Goal: Complete application form: Complete application form

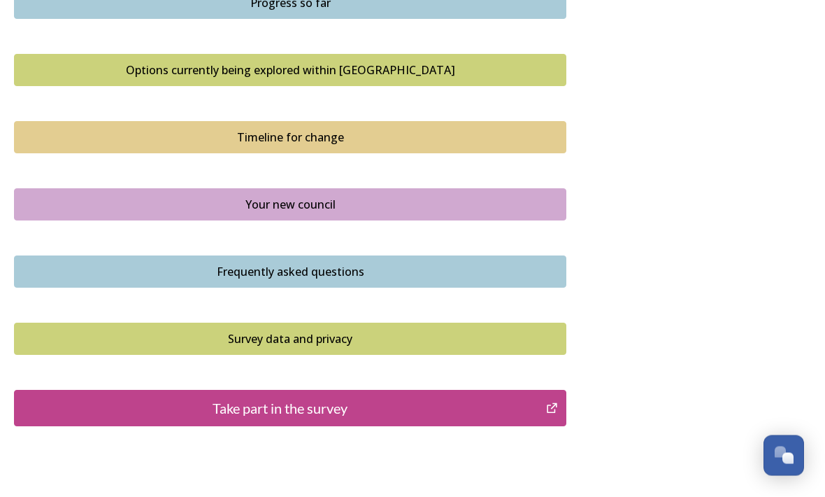
scroll to position [965, 0]
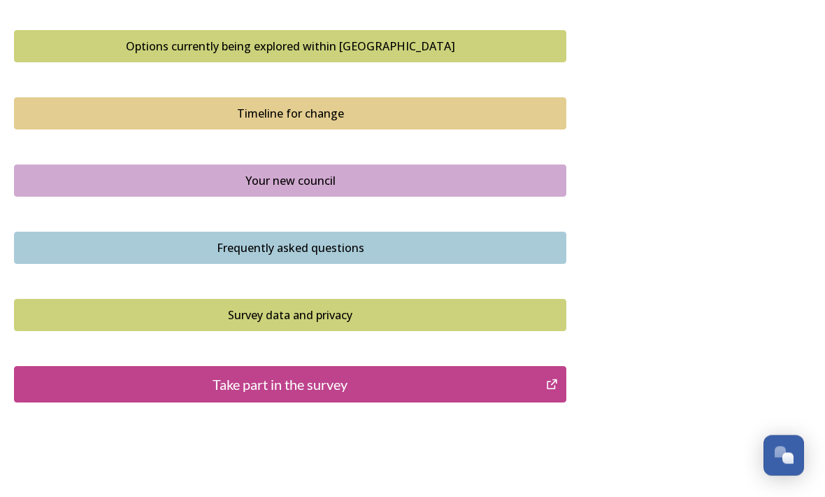
click at [553, 378] on icon "Take part in the survey" at bounding box center [552, 385] width 13 height 14
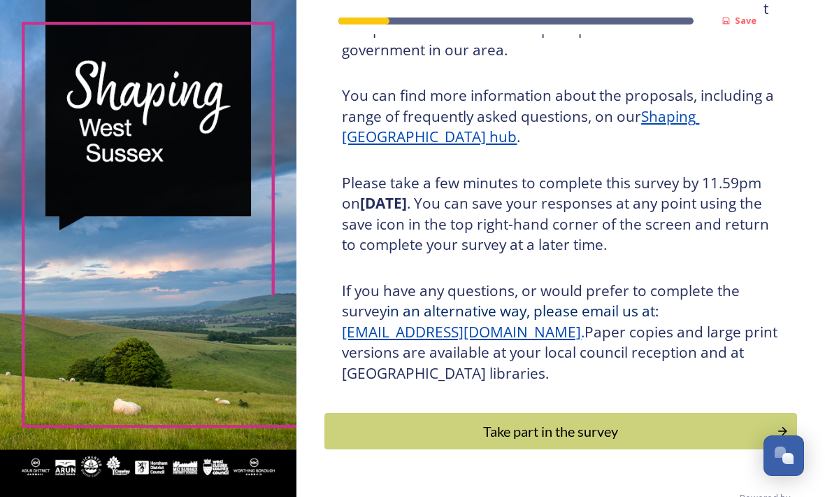
scroll to position [162, 0]
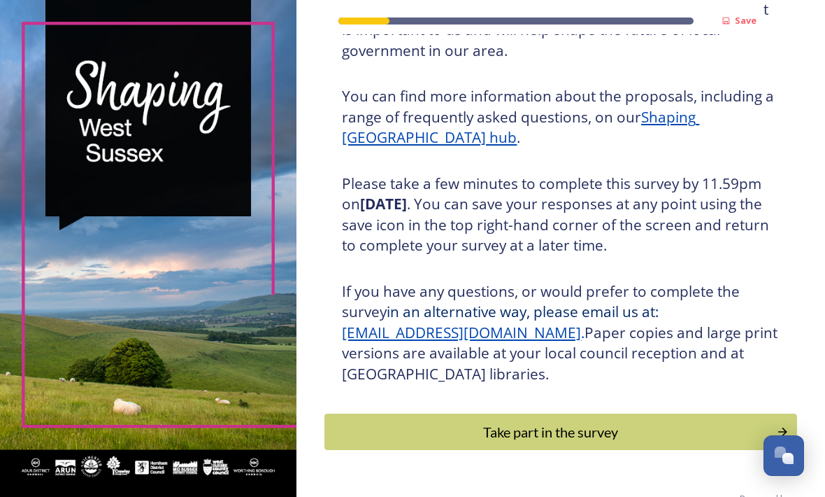
click at [604, 437] on div "Take part in the survey" at bounding box center [550, 431] width 437 height 21
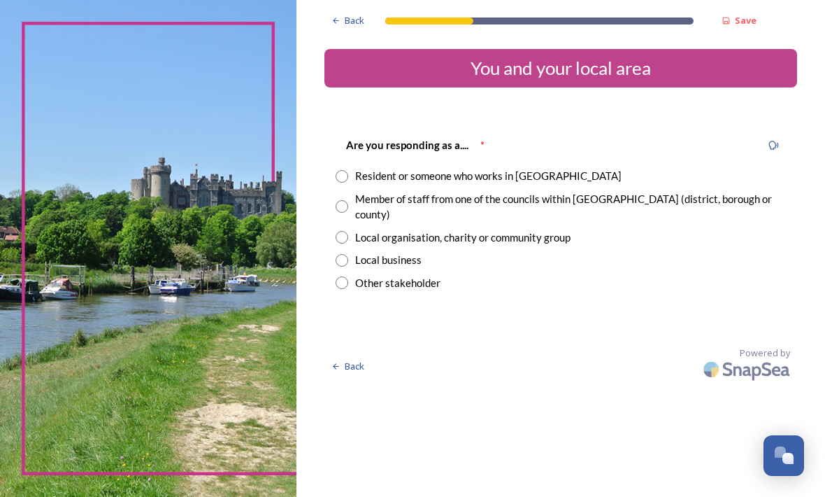
click at [348, 171] on input "radio" at bounding box center [342, 176] width 13 height 13
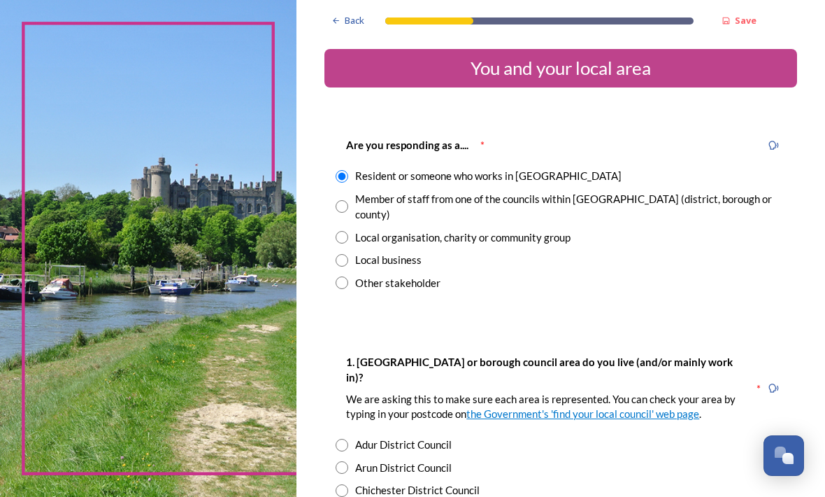
click at [786, 441] on button "Open Chat" at bounding box center [784, 455] width 41 height 41
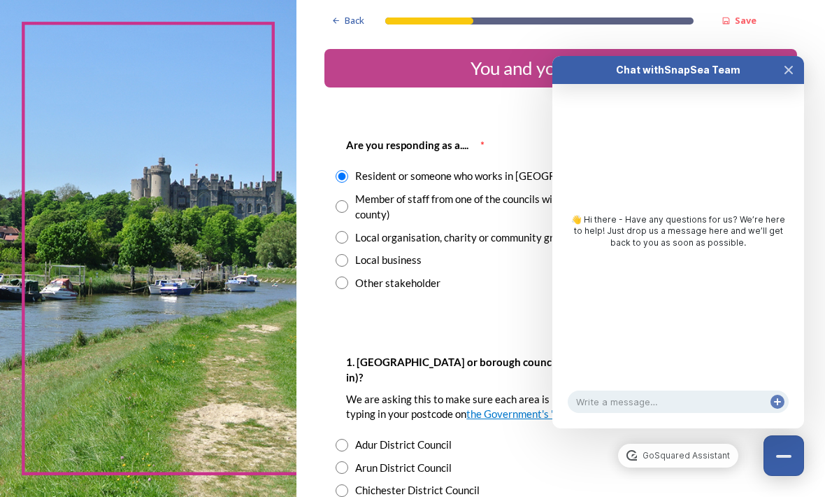
click at [502, 285] on div "Other stakeholder" at bounding box center [561, 283] width 451 height 16
radio input "false"
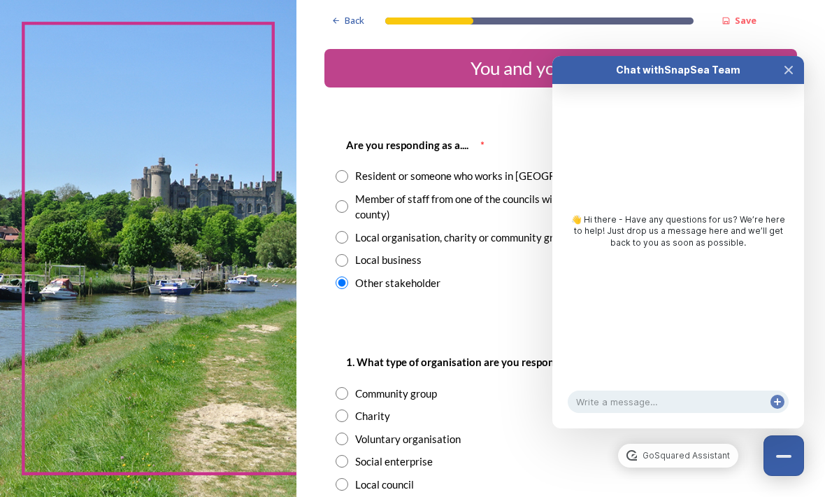
click at [785, 64] on icon "Close Chat" at bounding box center [789, 69] width 11 height 11
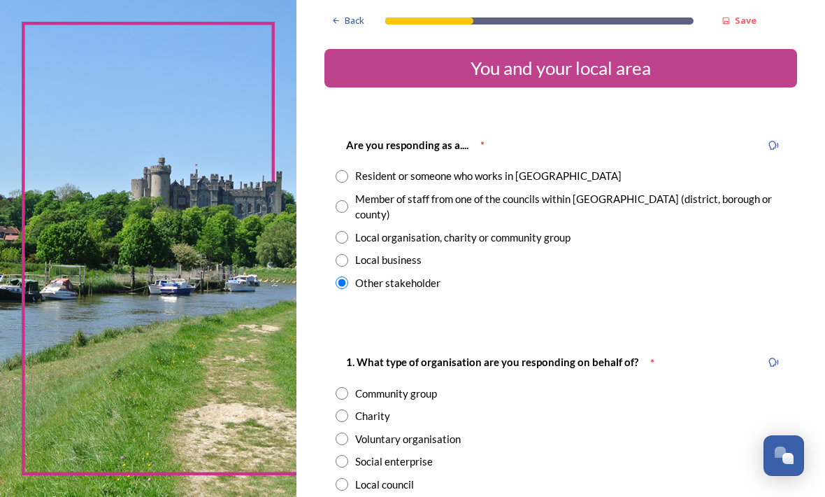
click at [348, 280] on input "radio" at bounding box center [342, 282] width 13 height 13
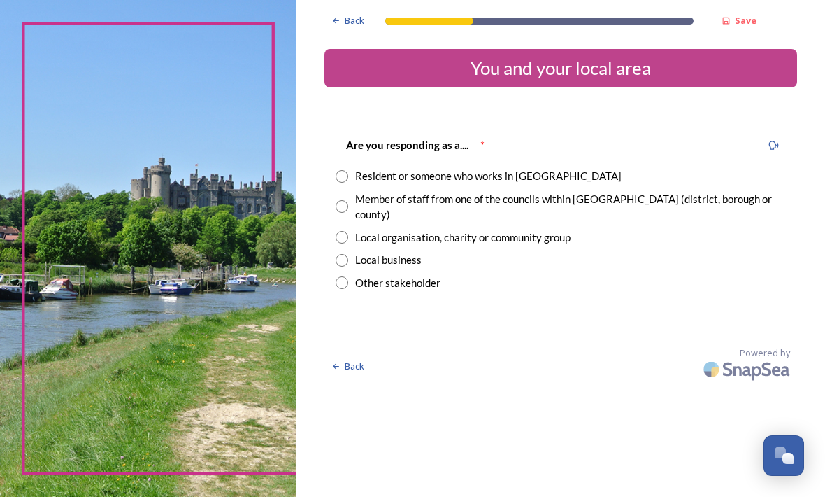
click at [348, 279] on input "radio" at bounding box center [342, 282] width 13 height 13
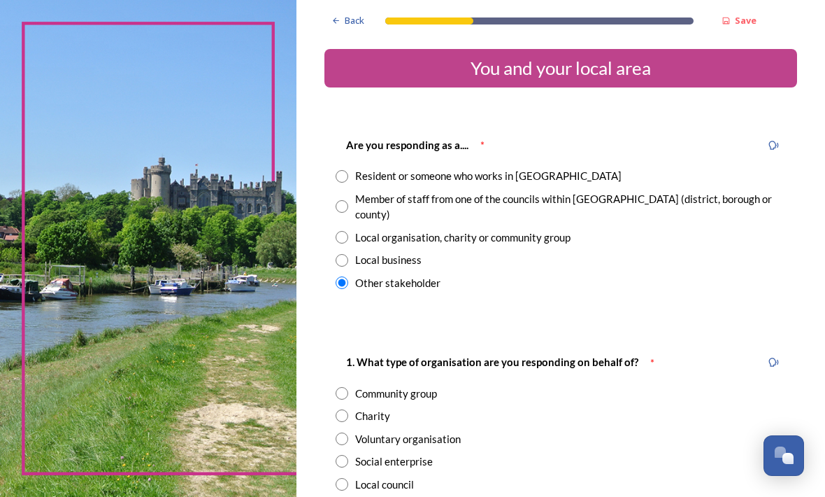
click at [348, 279] on input "radio" at bounding box center [342, 282] width 13 height 13
radio input "false"
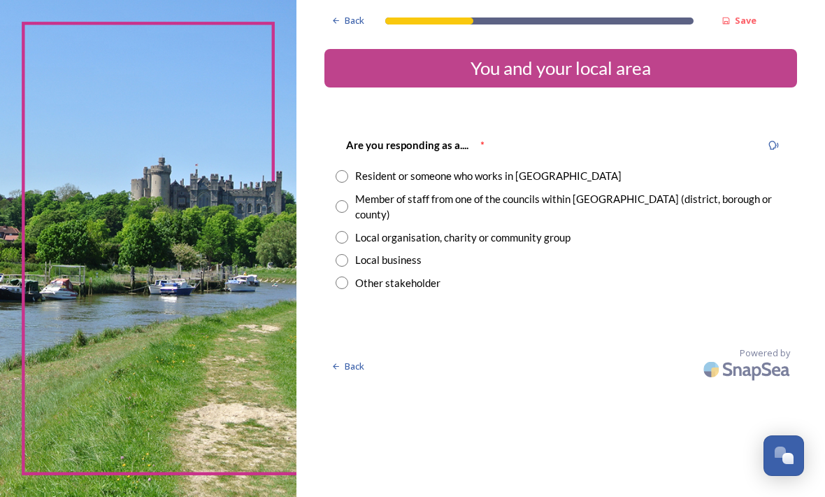
click at [383, 169] on div "Resident or someone who works in [GEOGRAPHIC_DATA]" at bounding box center [561, 176] width 451 height 16
radio input "true"
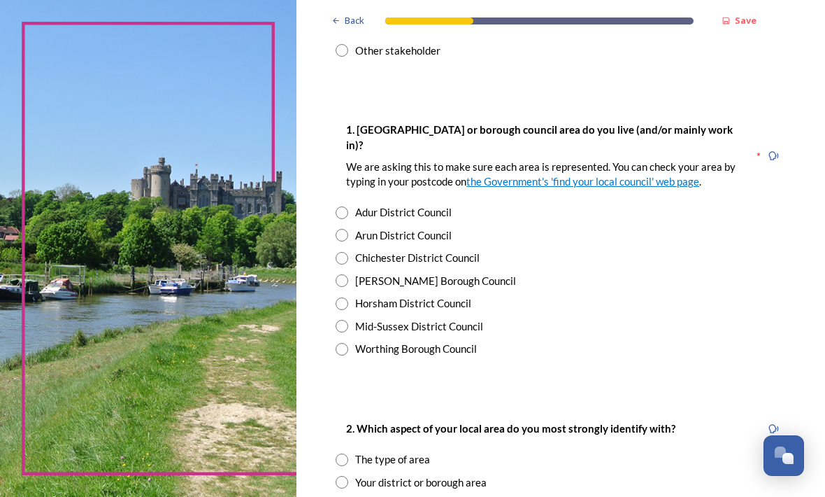
scroll to position [234, 0]
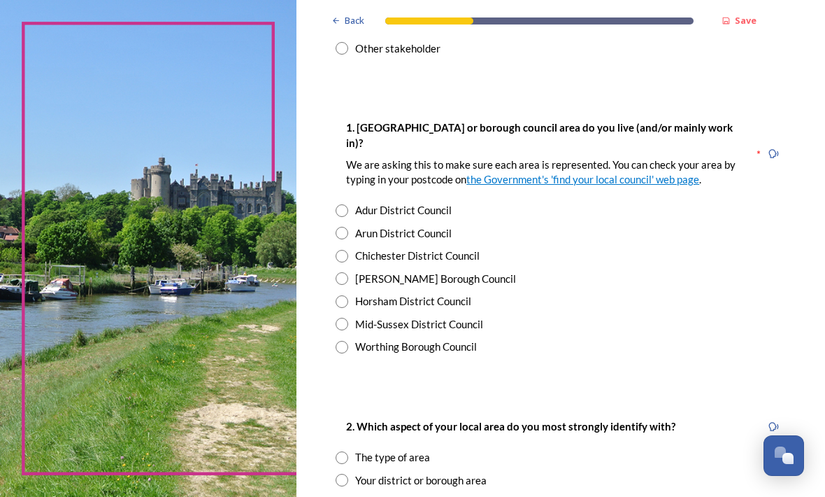
click at [348, 320] on input "radio" at bounding box center [342, 324] width 13 height 13
radio input "true"
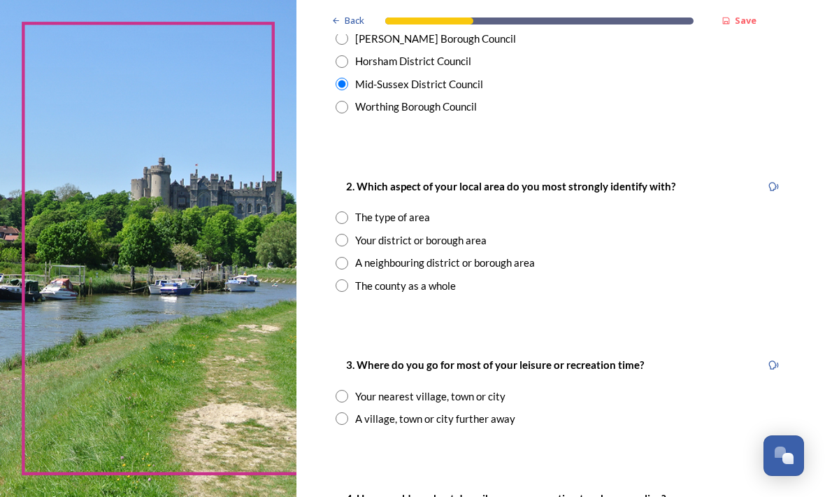
scroll to position [474, 0]
click at [124, 38] on img at bounding box center [148, 248] width 297 height 497
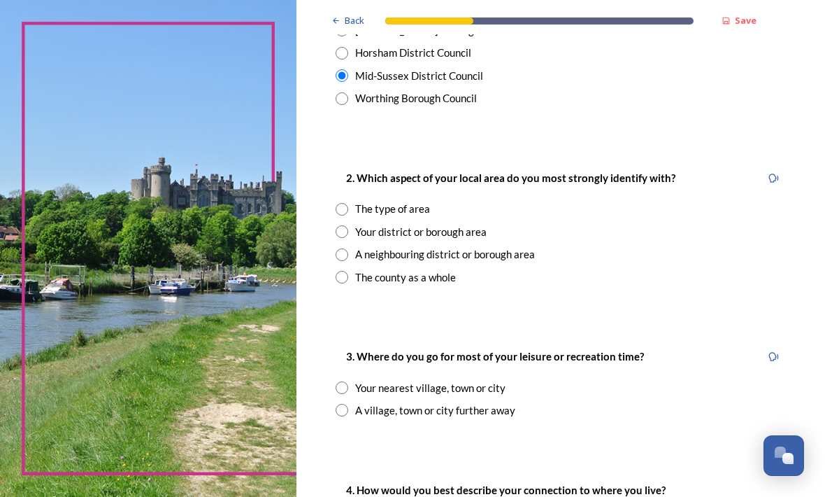
scroll to position [482, 0]
click at [380, 201] on div "The type of area" at bounding box center [561, 209] width 451 height 16
radio input "true"
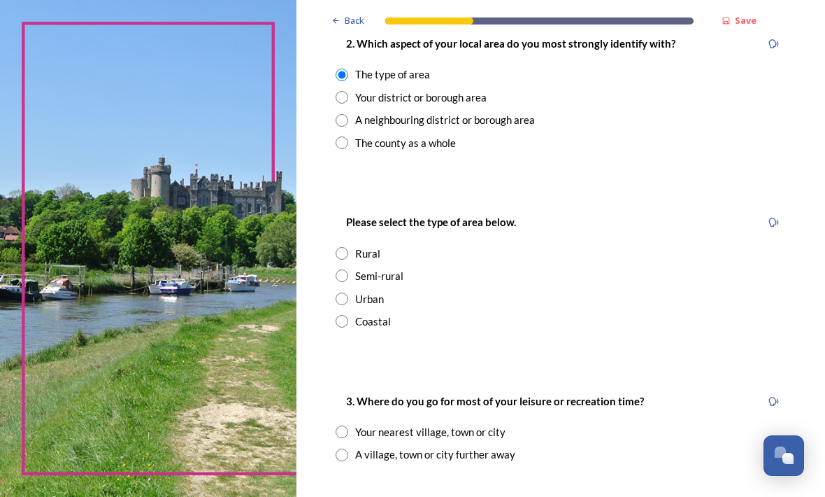
scroll to position [617, 0]
click at [348, 269] on input "radio" at bounding box center [342, 275] width 13 height 13
radio input "true"
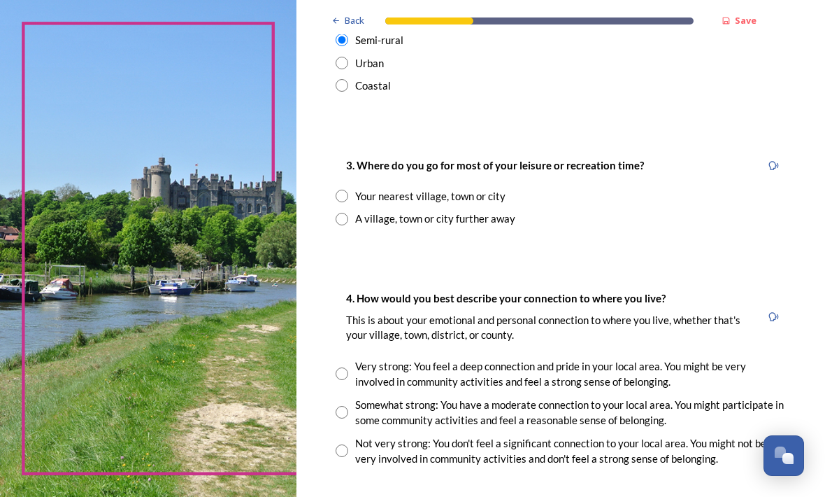
scroll to position [853, 0]
click at [370, 191] on div "Your nearest village, town or city" at bounding box center [561, 196] width 451 height 16
radio input "true"
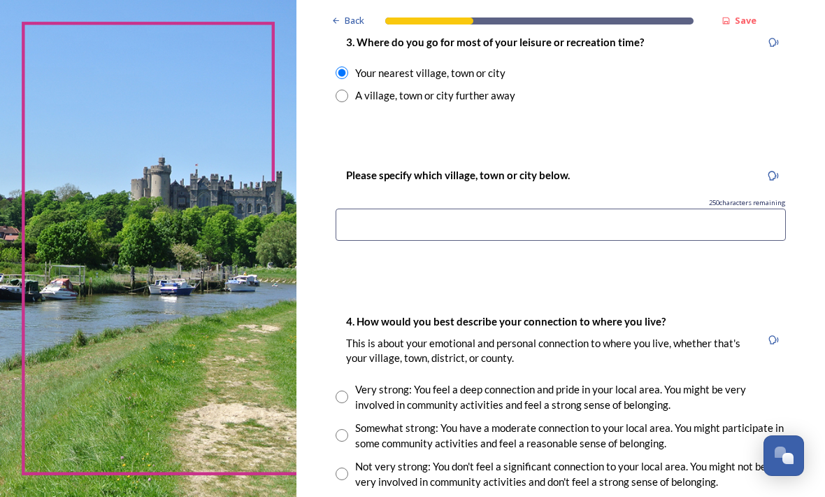
scroll to position [976, 0]
click at [671, 174] on div "Please specify which village, town or city below." at bounding box center [561, 174] width 451 height 31
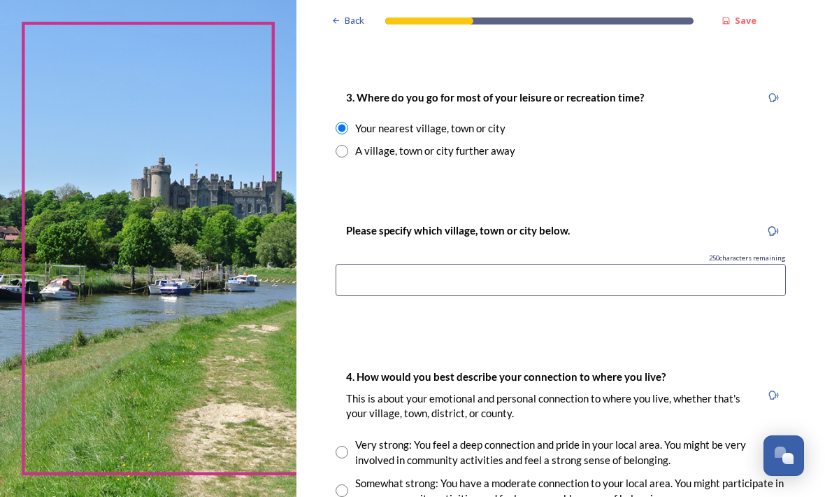
scroll to position [921, 0]
click at [125, 50] on img at bounding box center [148, 248] width 297 height 497
click at [444, 270] on input at bounding box center [561, 280] width 451 height 32
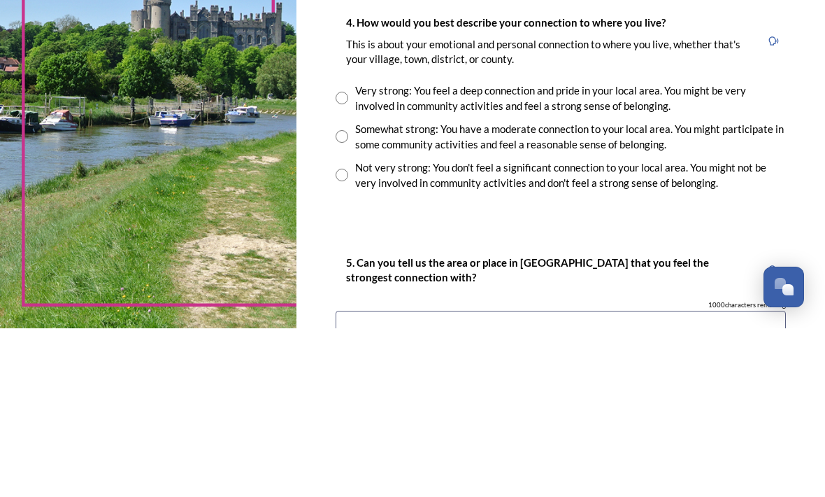
scroll to position [1106, 0]
type input "[GEOGRAPHIC_DATA]"
click at [129, 42] on img at bounding box center [148, 248] width 297 height 497
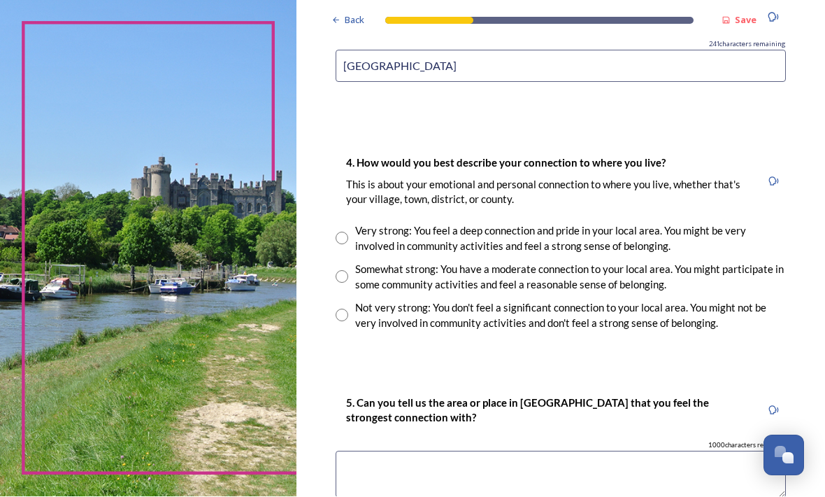
scroll to position [1137, 0]
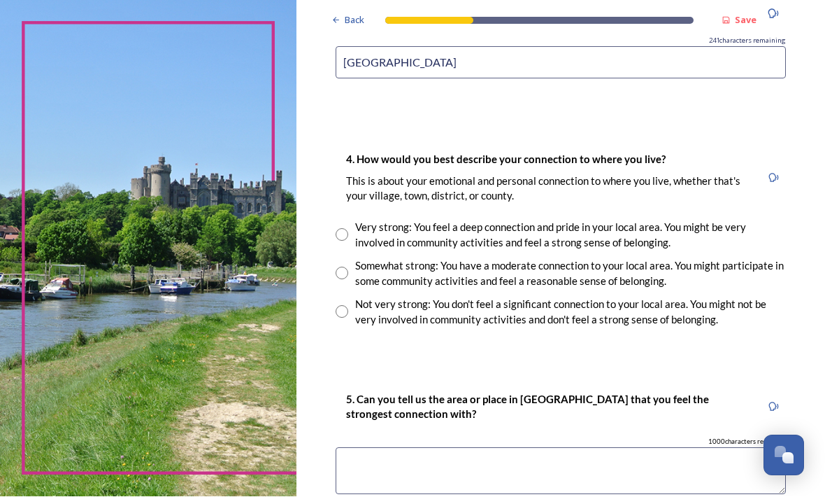
click at [348, 267] on input "radio" at bounding box center [342, 273] width 13 height 13
radio input "true"
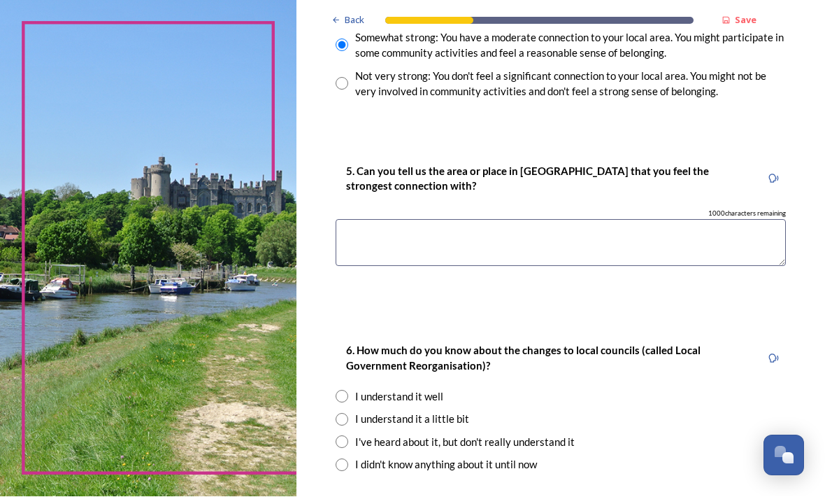
scroll to position [1366, 0]
click at [508, 220] on textarea at bounding box center [561, 243] width 451 height 47
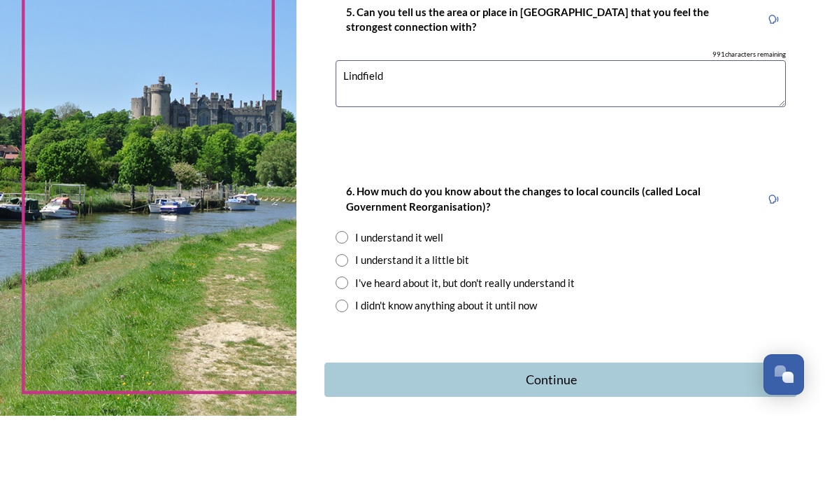
scroll to position [1442, 0]
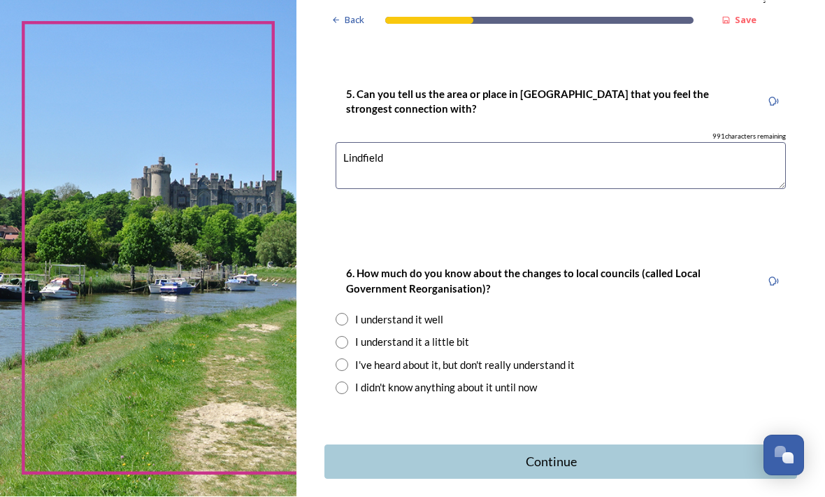
type textarea "Lindfield"
click at [348, 359] on input "radio" at bounding box center [342, 365] width 13 height 13
radio input "true"
click at [581, 453] on div "Continue" at bounding box center [551, 462] width 438 height 19
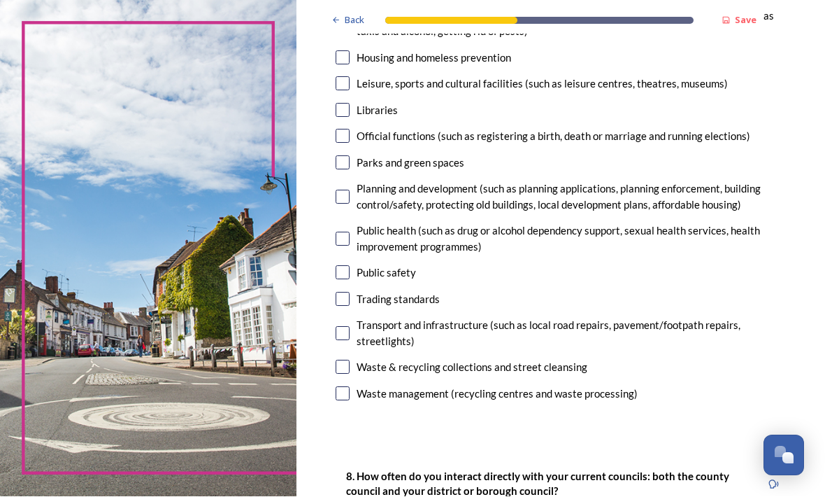
scroll to position [411, 0]
click at [350, 156] on input "checkbox" at bounding box center [343, 163] width 14 height 14
checkbox input "true"
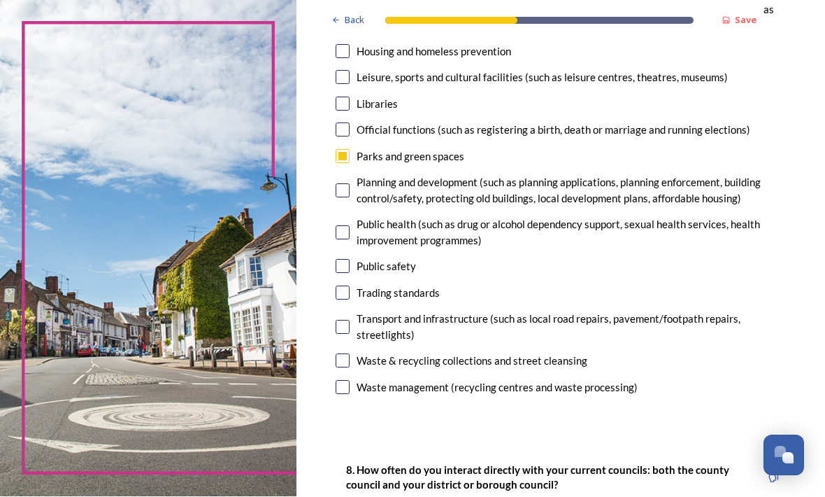
scroll to position [417, 0]
click at [711, 285] on div "Trading standards" at bounding box center [561, 293] width 451 height 16
checkbox input "true"
click at [350, 184] on input "checkbox" at bounding box center [343, 191] width 14 height 14
checkbox input "true"
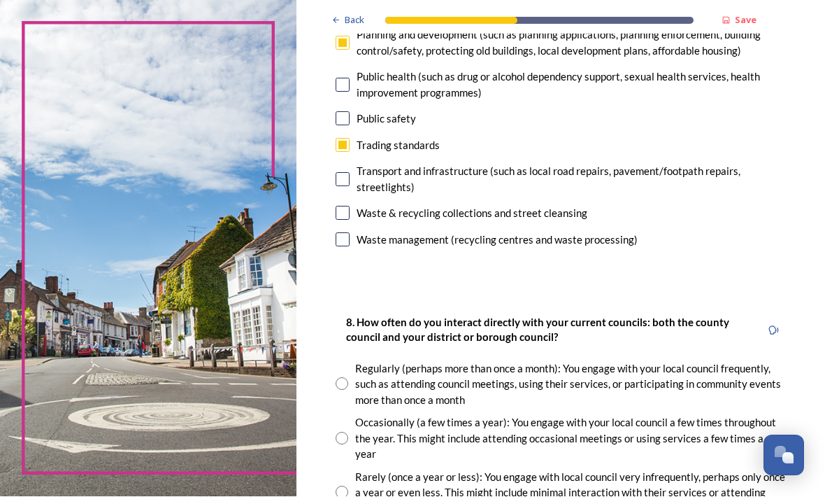
scroll to position [564, 0]
click at [350, 113] on input "checkbox" at bounding box center [343, 120] width 14 height 14
checkbox input "true"
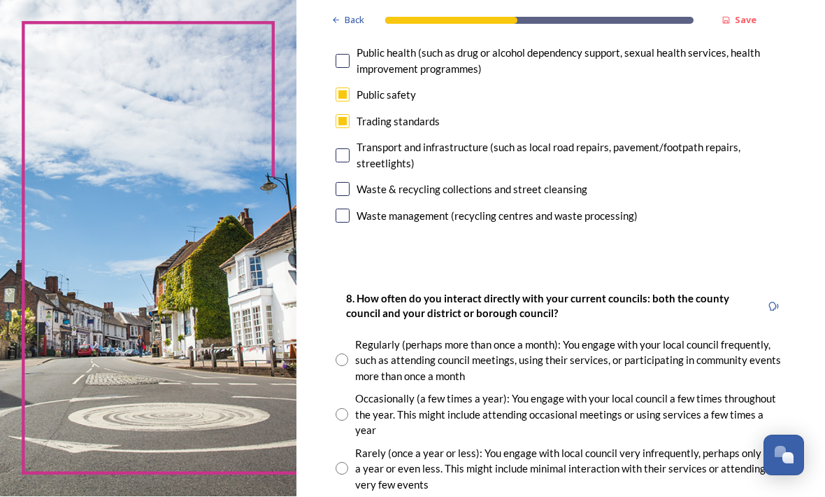
scroll to position [591, 0]
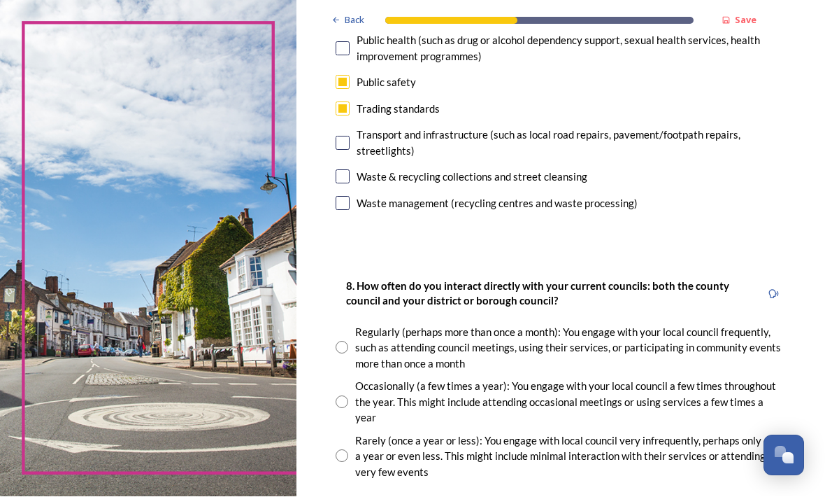
scroll to position [601, 0]
click at [350, 170] on input "checkbox" at bounding box center [343, 177] width 14 height 14
checkbox input "true"
click at [350, 136] on input "checkbox" at bounding box center [343, 143] width 14 height 14
click at [374, 127] on div "Transport and infrastructure (such as local road repairs, pavement/footpath rep…" at bounding box center [561, 142] width 451 height 31
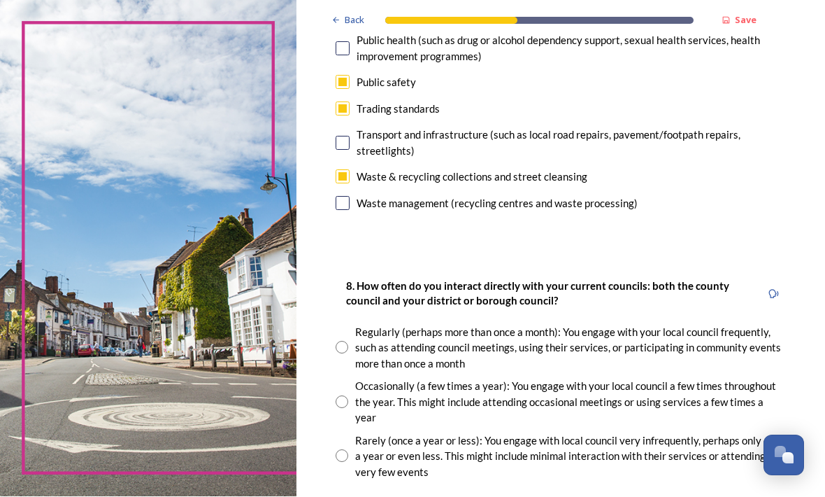
click at [350, 136] on input "checkbox" at bounding box center [343, 143] width 14 height 14
checkbox input "false"
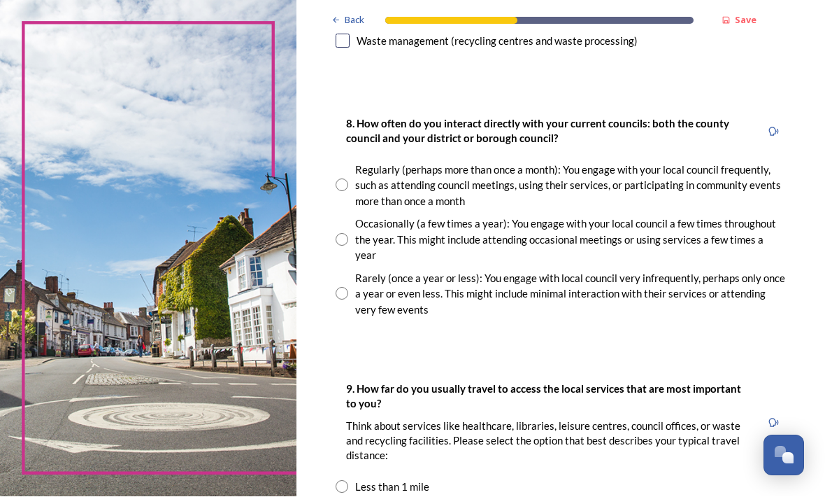
scroll to position [765, 0]
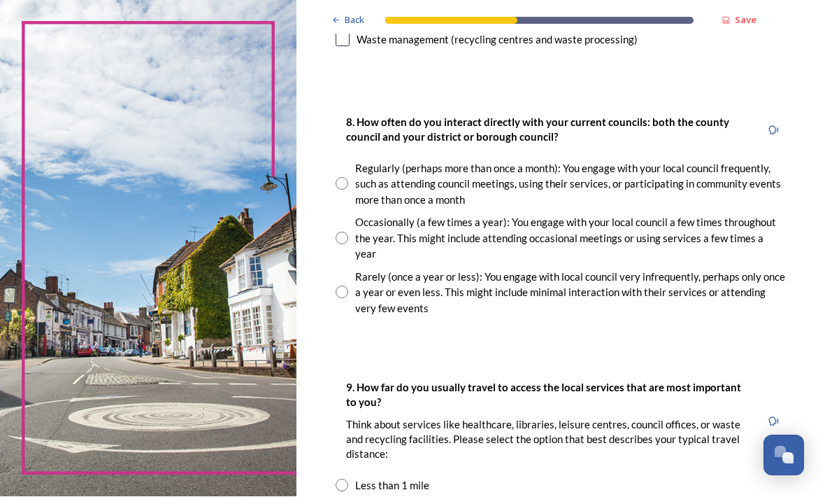
click at [348, 286] on input "radio" at bounding box center [342, 292] width 13 height 13
radio input "true"
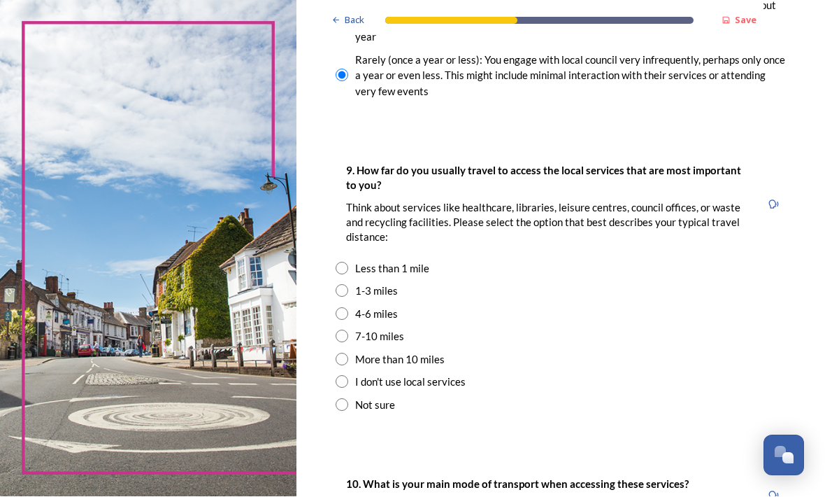
scroll to position [981, 0]
click at [348, 309] on input "radio" at bounding box center [342, 315] width 13 height 13
radio input "true"
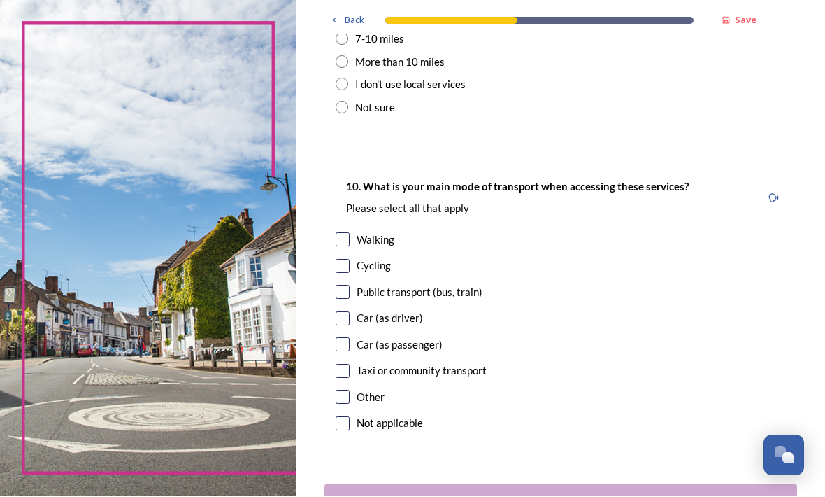
scroll to position [1282, 0]
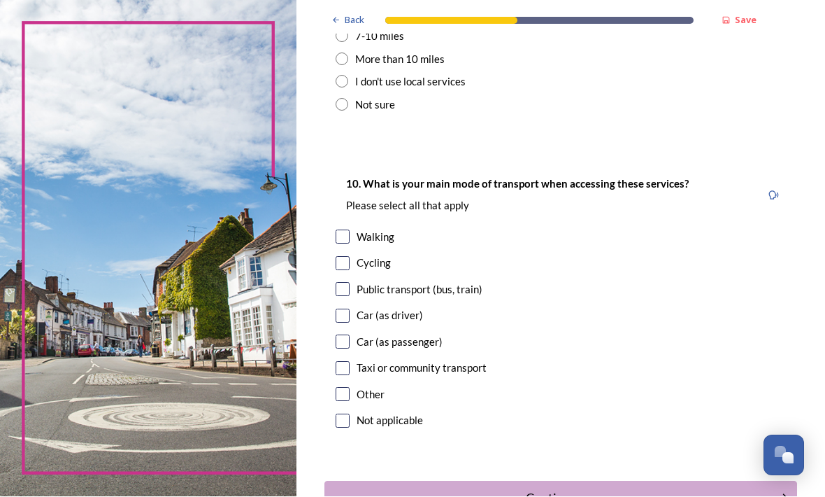
click at [350, 309] on input "checkbox" at bounding box center [343, 316] width 14 height 14
checkbox input "true"
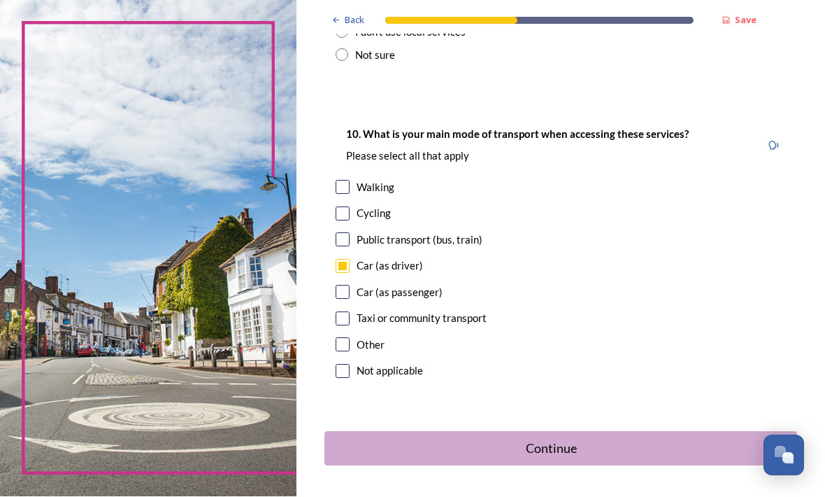
scroll to position [1330, 0]
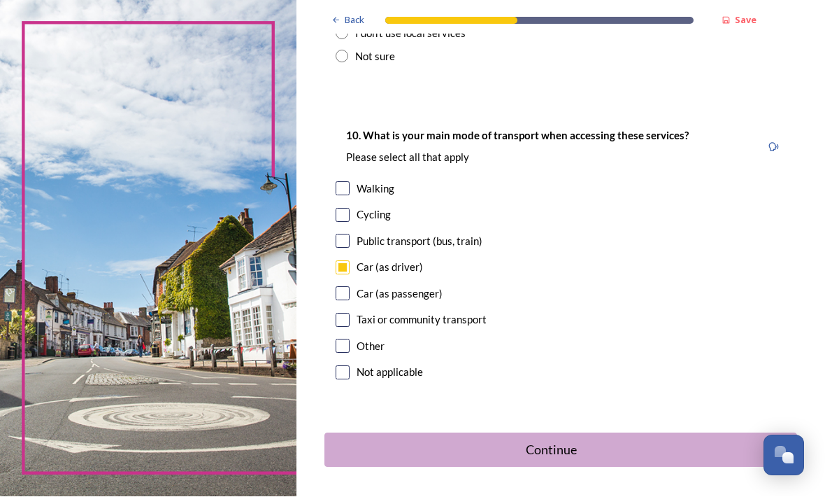
click at [588, 441] on div "Continue" at bounding box center [551, 450] width 438 height 19
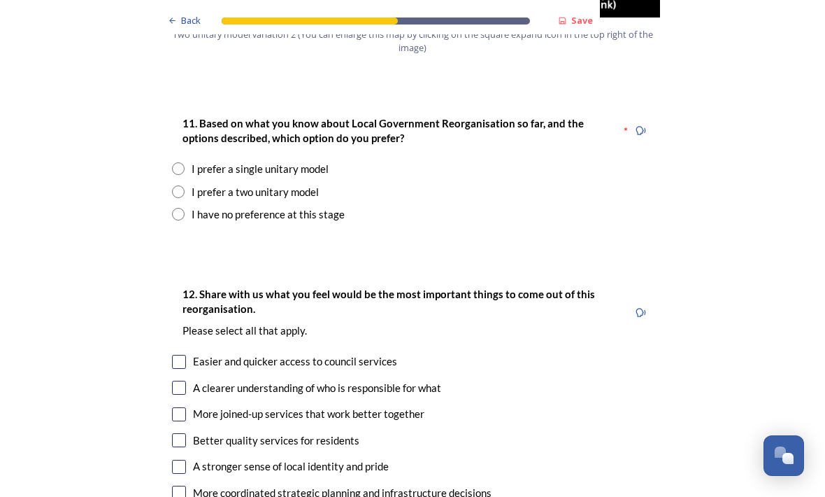
scroll to position [1843, 0]
click at [180, 162] on input "radio" at bounding box center [178, 168] width 13 height 13
radio input "true"
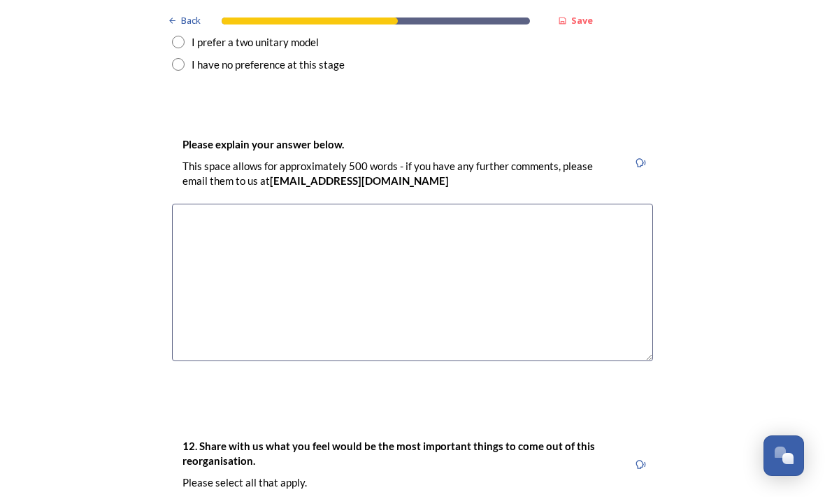
scroll to position [1994, 0]
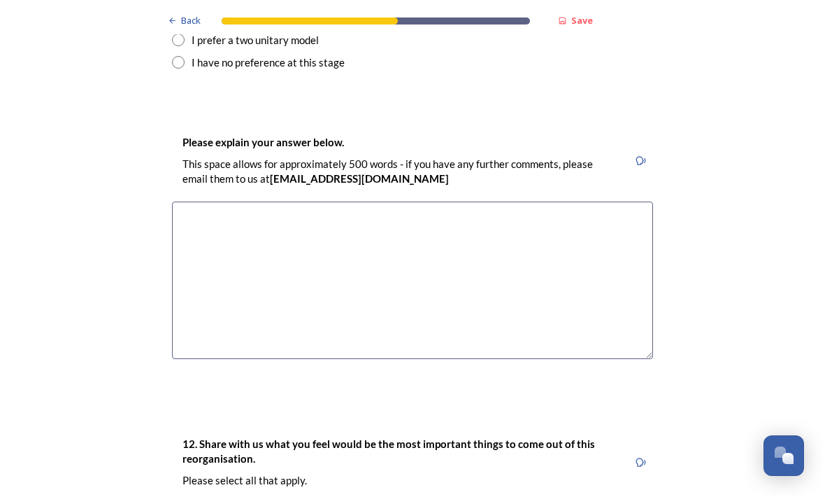
click at [265, 201] on textarea at bounding box center [412, 279] width 481 height 157
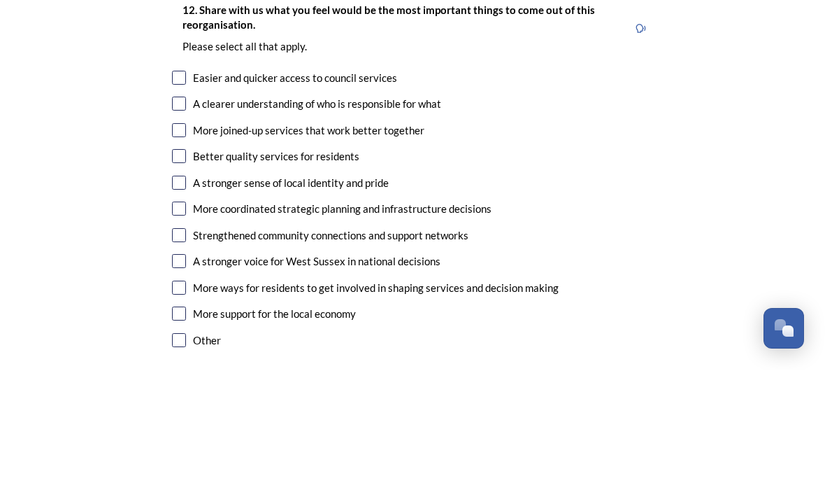
scroll to position [2301, 0]
type textarea "More efficient"
click at [180, 224] on input "checkbox" at bounding box center [179, 231] width 14 height 14
checkbox input "true"
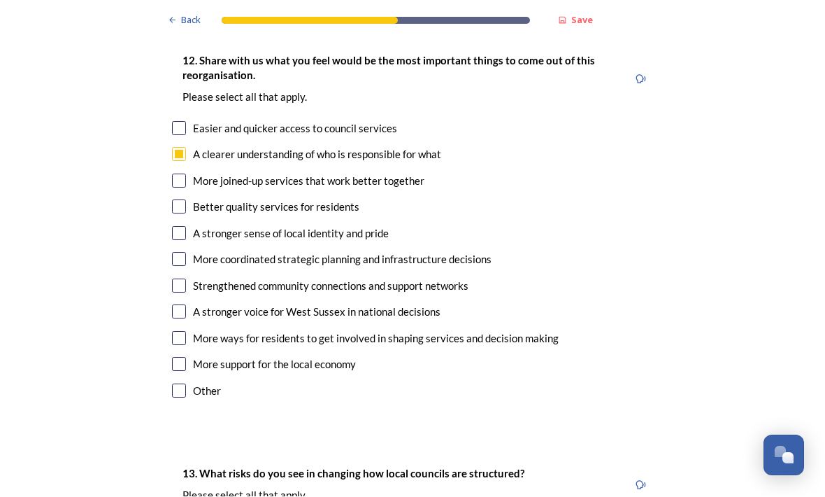
scroll to position [2377, 0]
click at [178, 227] on input "checkbox" at bounding box center [179, 234] width 14 height 14
checkbox input "true"
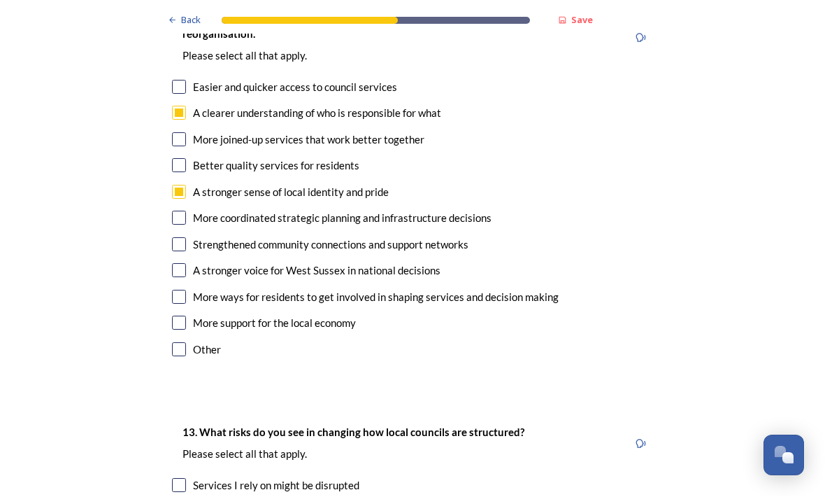
scroll to position [2418, 0]
click at [174, 211] on input "checkbox" at bounding box center [179, 218] width 14 height 14
checkbox input "true"
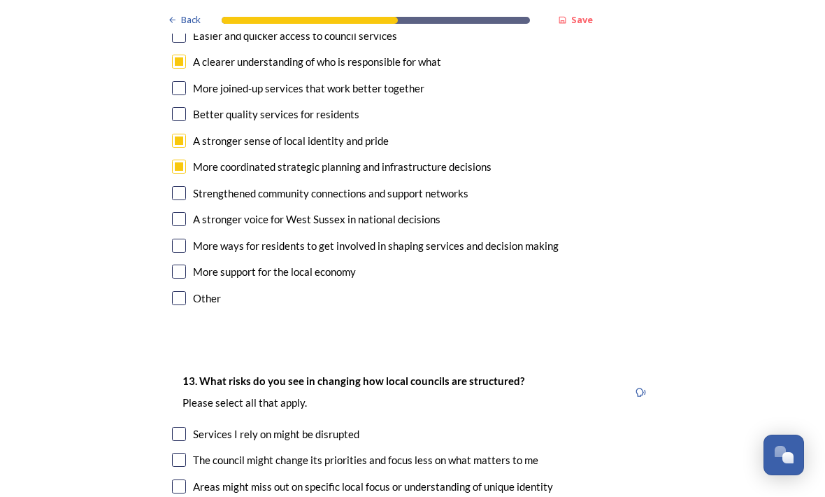
scroll to position [2469, 0]
click at [196, 212] on div "A stronger voice for West Sussex in national decisions" at bounding box center [317, 220] width 248 height 16
checkbox input "true"
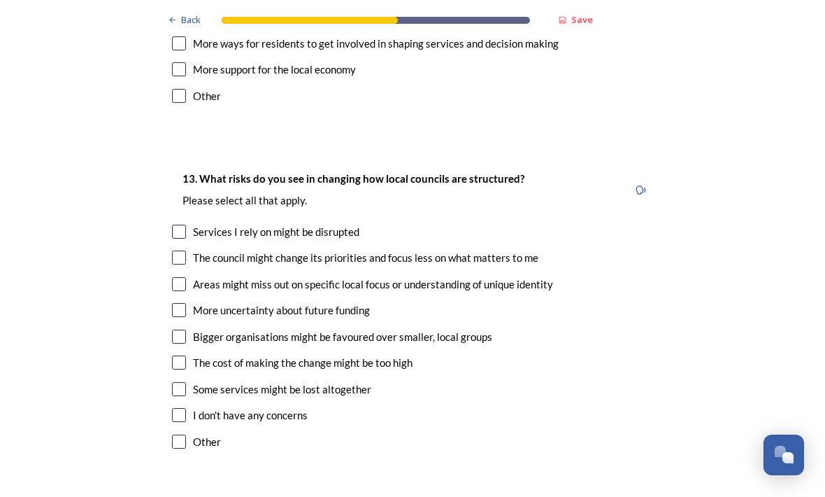
scroll to position [2672, 0]
click at [197, 250] on div "The council might change its priorities and focus less on what matters to me" at bounding box center [366, 258] width 346 height 16
checkbox input "true"
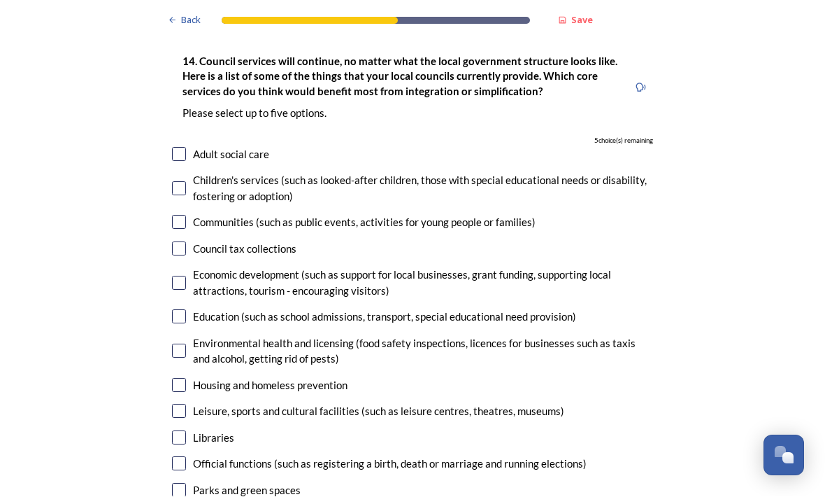
scroll to position [3134, 0]
click at [173, 148] on input "checkbox" at bounding box center [179, 155] width 14 height 14
checkbox input "true"
click at [182, 183] on input "checkbox" at bounding box center [179, 190] width 14 height 14
checkbox input "true"
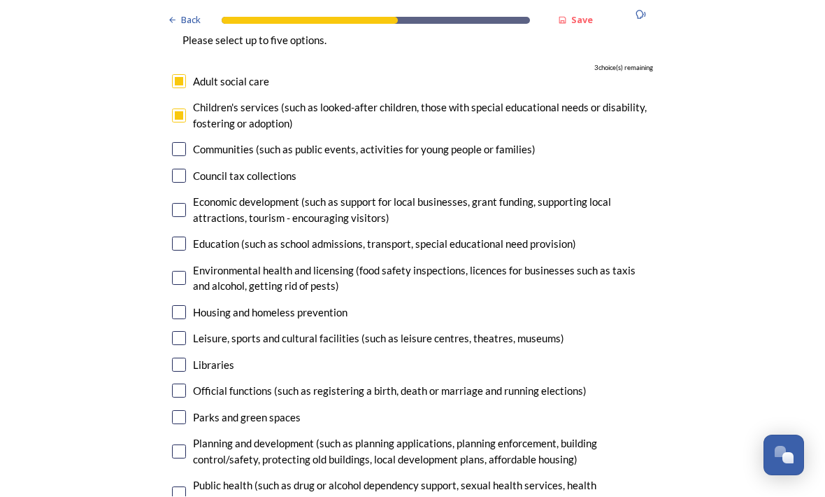
scroll to position [3206, 0]
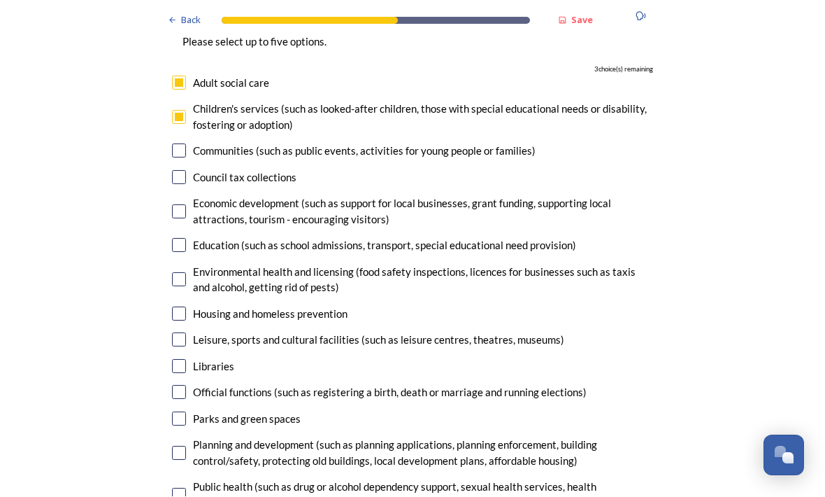
click at [175, 205] on input "checkbox" at bounding box center [179, 212] width 14 height 14
checkbox input "true"
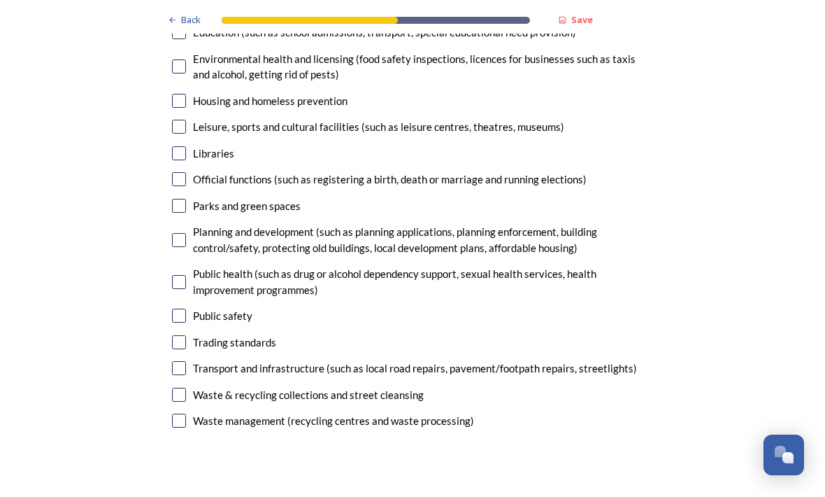
scroll to position [3419, 0]
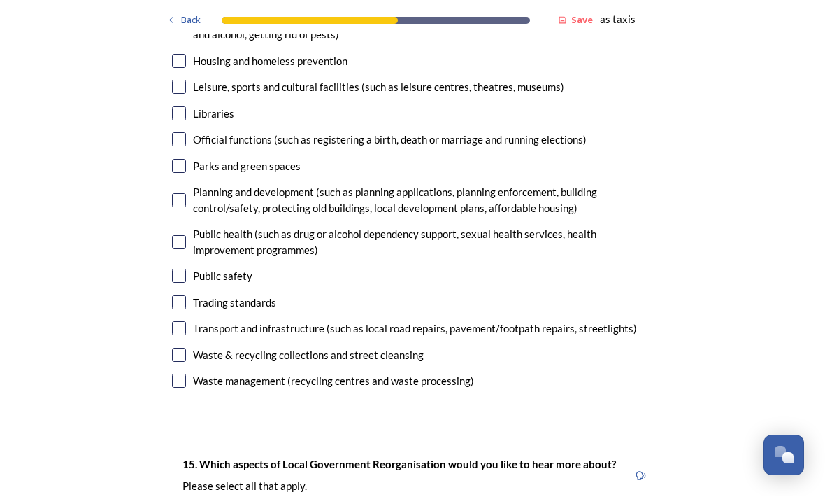
scroll to position [3456, 0]
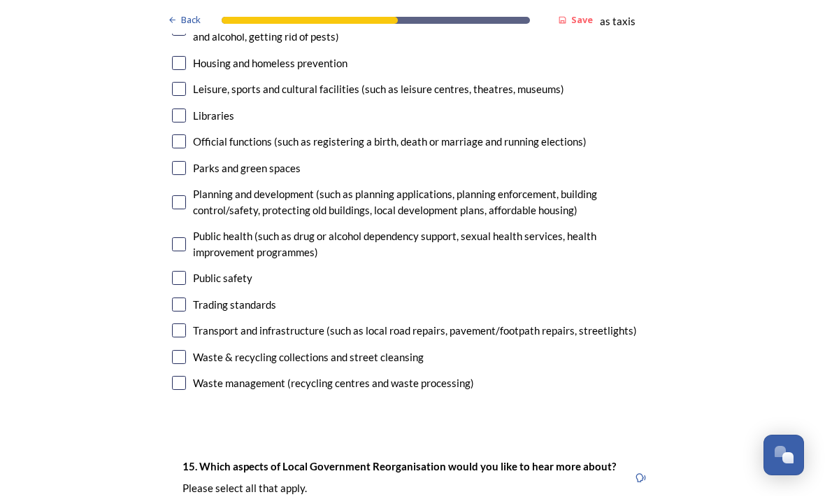
click at [185, 196] on input "checkbox" at bounding box center [179, 203] width 14 height 14
checkbox input "true"
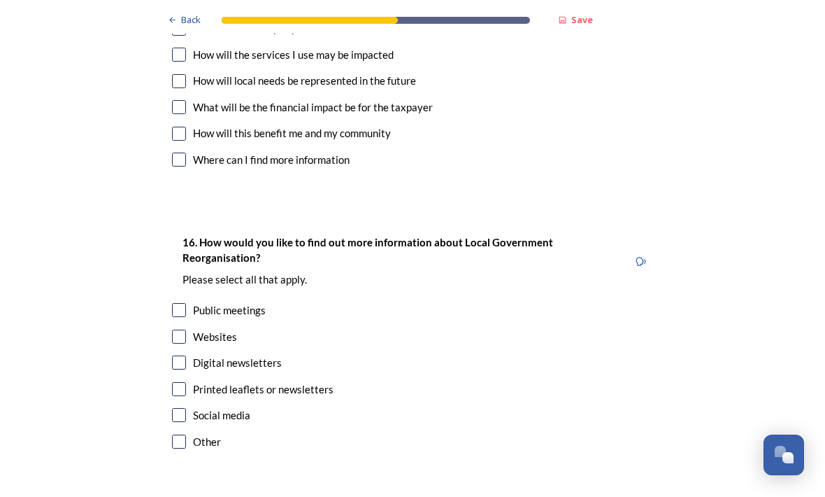
scroll to position [4050, 0]
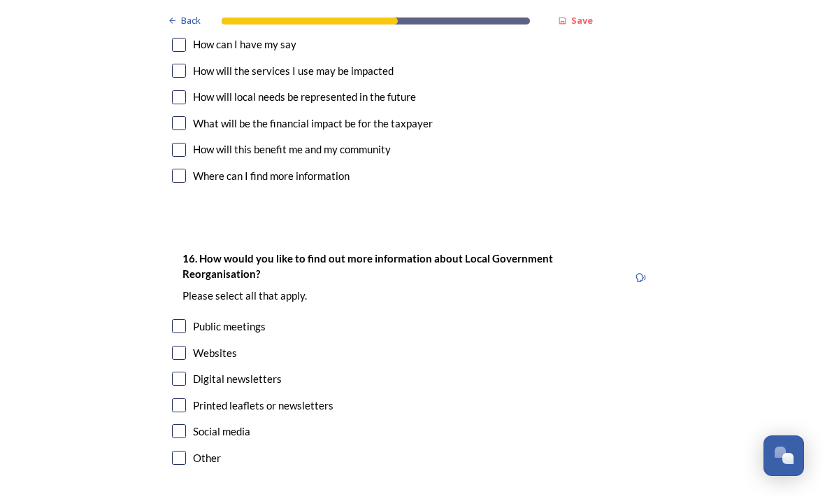
scroll to position [4034, 0]
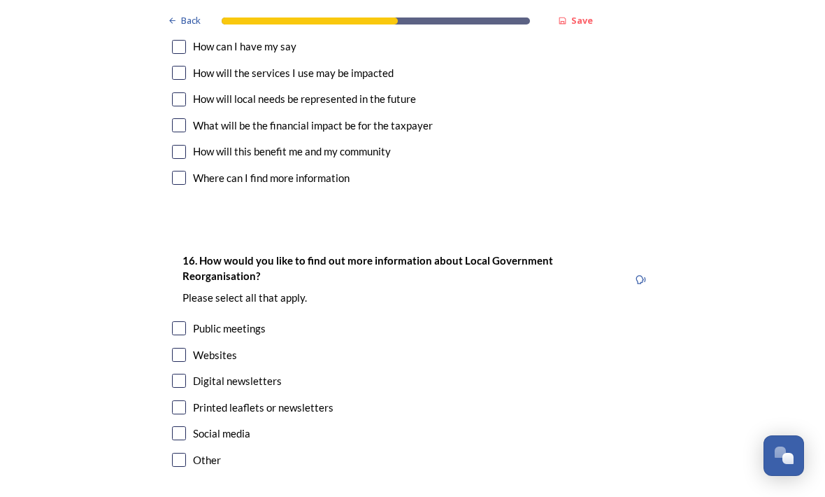
click at [185, 348] on input "checkbox" at bounding box center [179, 355] width 14 height 14
checkbox input "true"
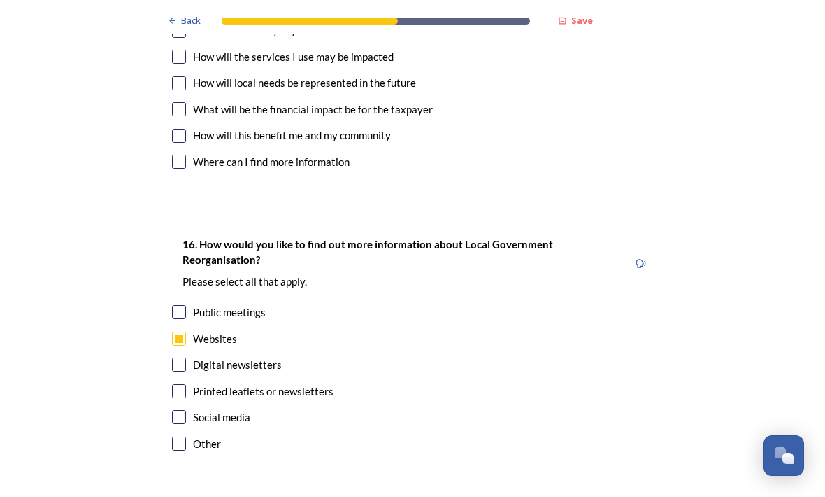
scroll to position [4050, 0]
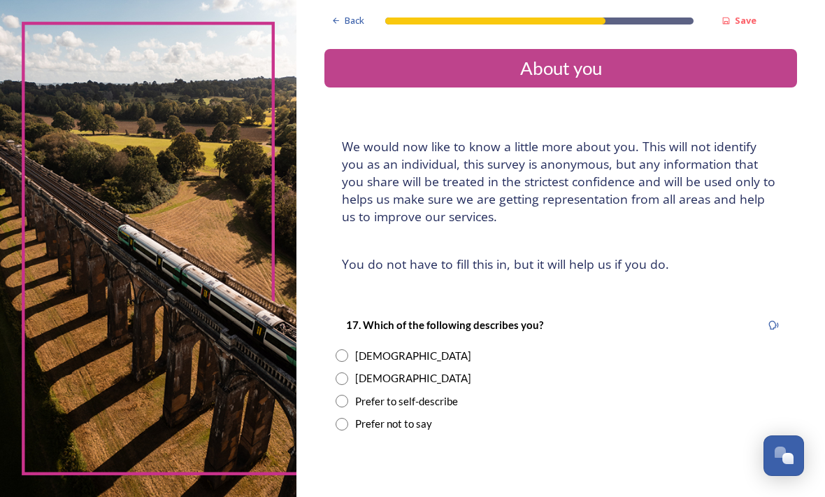
scroll to position [46, 0]
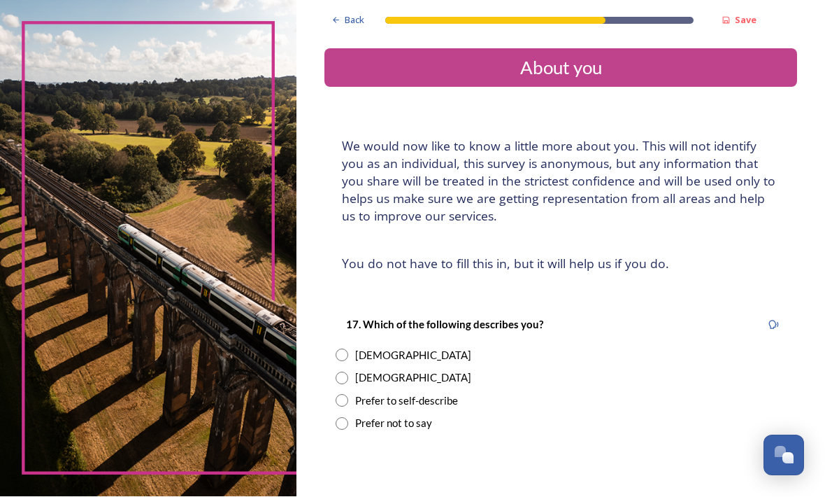
click at [348, 372] on input "radio" at bounding box center [342, 378] width 13 height 13
radio input "true"
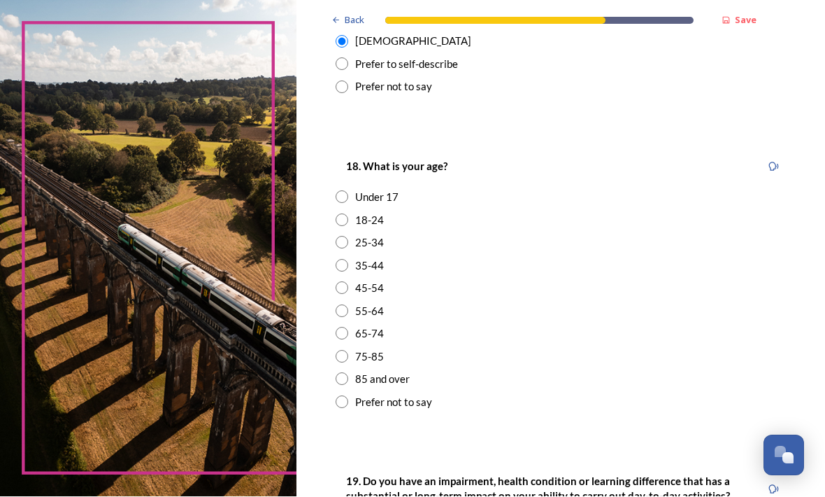
scroll to position [336, 0]
click at [348, 350] on input "radio" at bounding box center [342, 356] width 13 height 13
radio input "true"
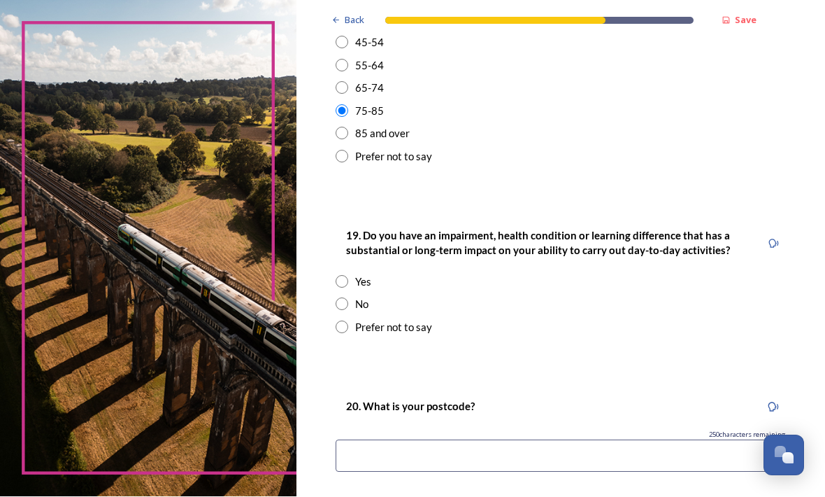
scroll to position [581, 0]
click at [369, 298] on div "No" at bounding box center [361, 306] width 13 height 16
radio input "true"
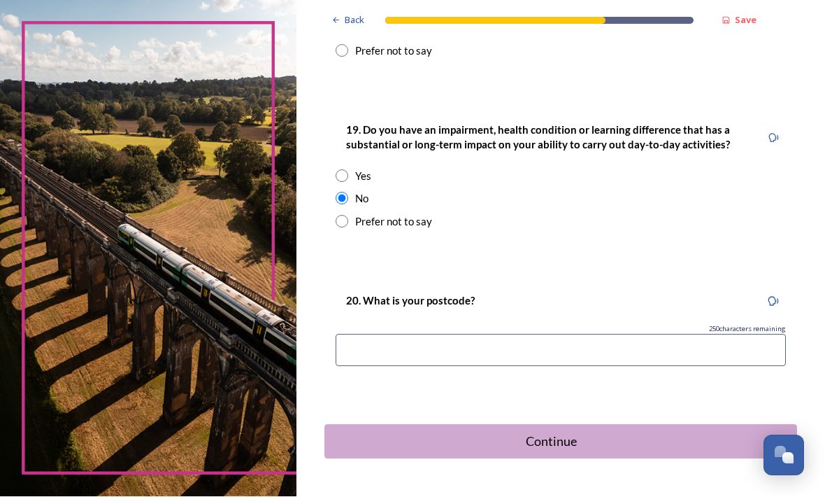
scroll to position [686, 0]
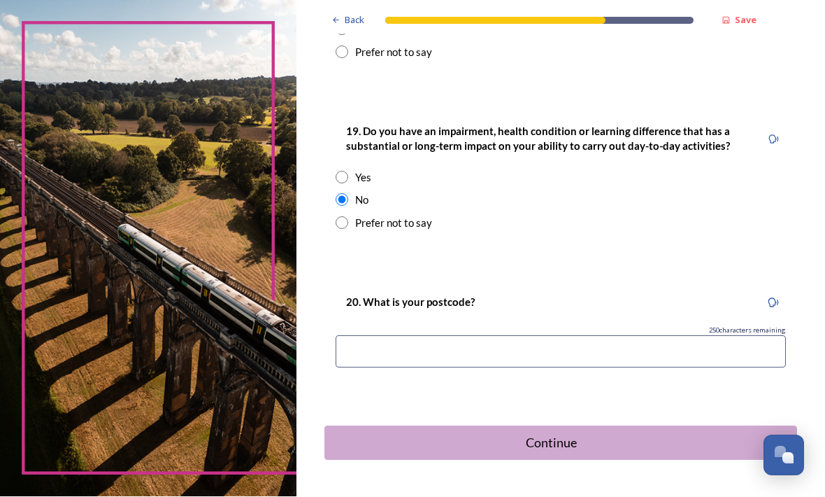
click at [536, 336] on input at bounding box center [561, 352] width 451 height 32
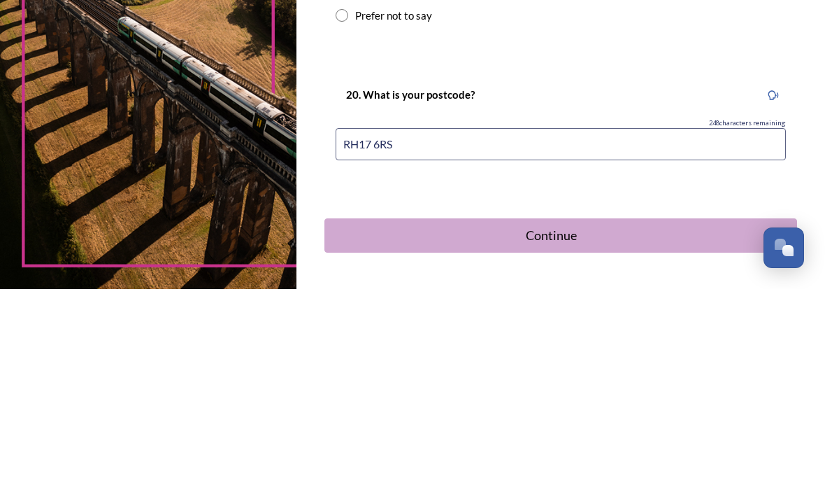
type input "RH17 6RS"
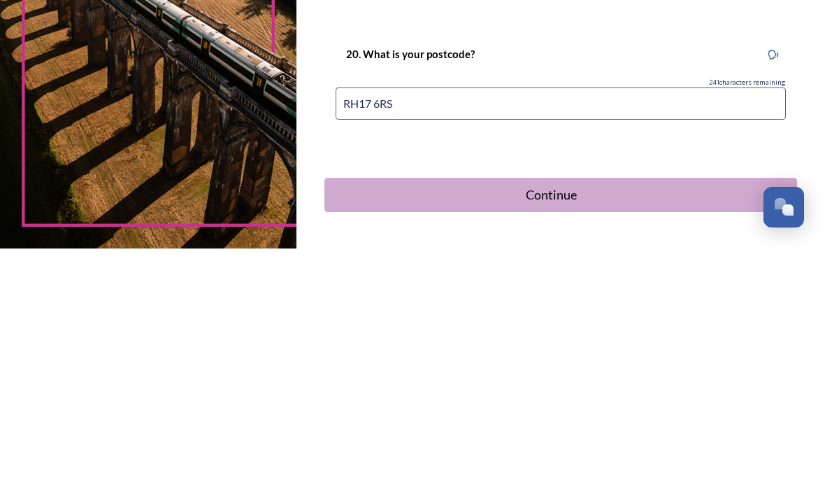
click at [685, 434] on div "Continue" at bounding box center [551, 443] width 438 height 19
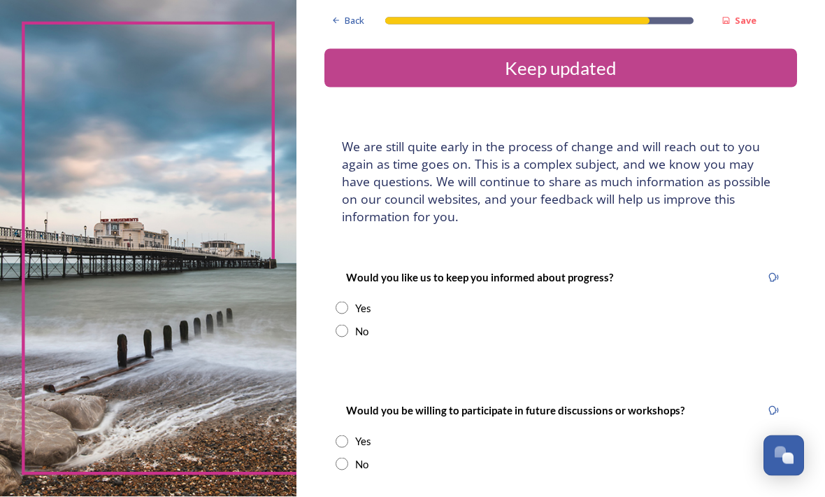
scroll to position [0, 0]
click at [348, 302] on input "radio" at bounding box center [342, 308] width 13 height 13
radio input "true"
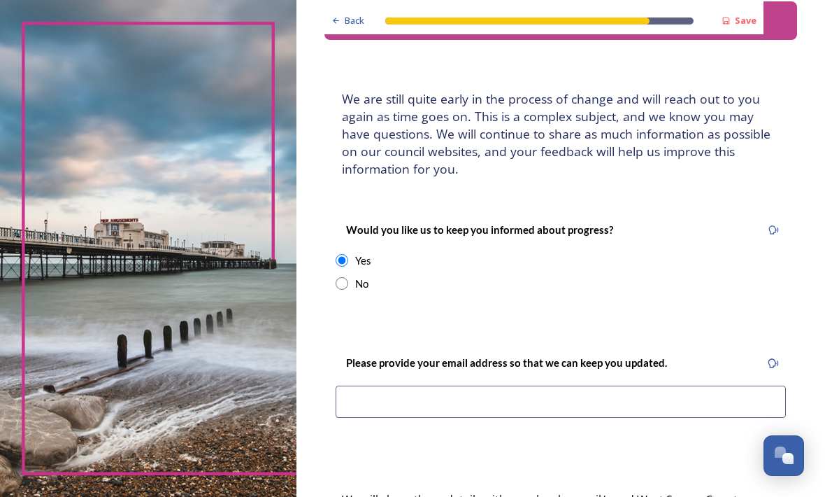
scroll to position [48, 0]
click at [481, 395] on input at bounding box center [561, 401] width 451 height 32
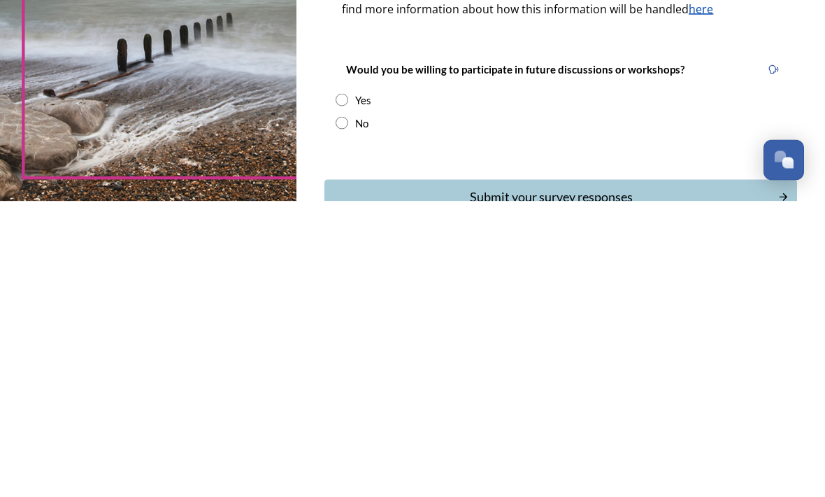
scroll to position [277, 0]
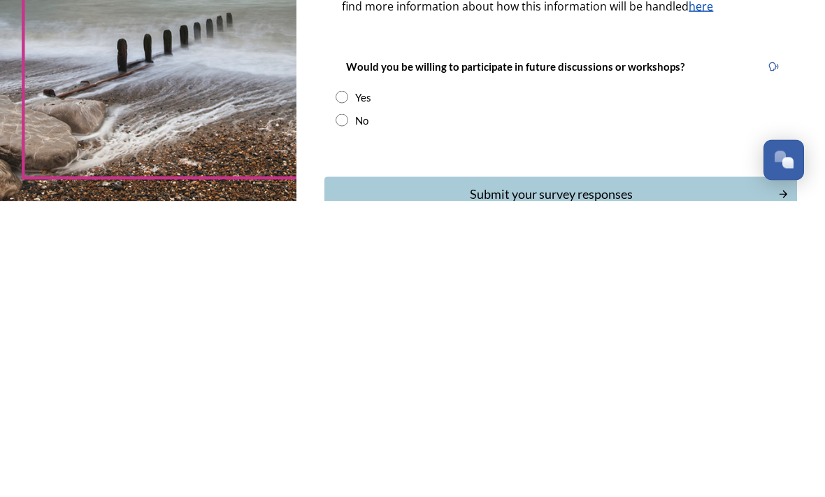
type input "[EMAIL_ADDRESS][DOMAIN_NAME]"
click at [384, 385] on div "Yes" at bounding box center [561, 393] width 451 height 16
radio input "true"
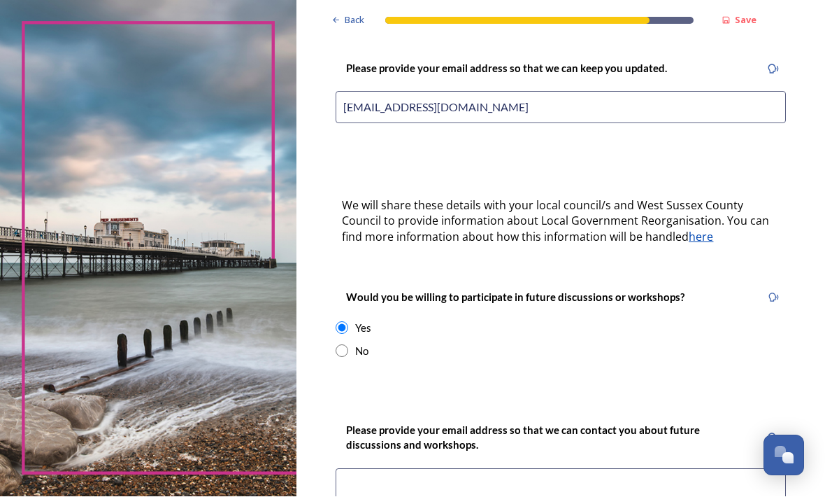
scroll to position [341, 0]
click at [469, 469] on input at bounding box center [561, 485] width 451 height 32
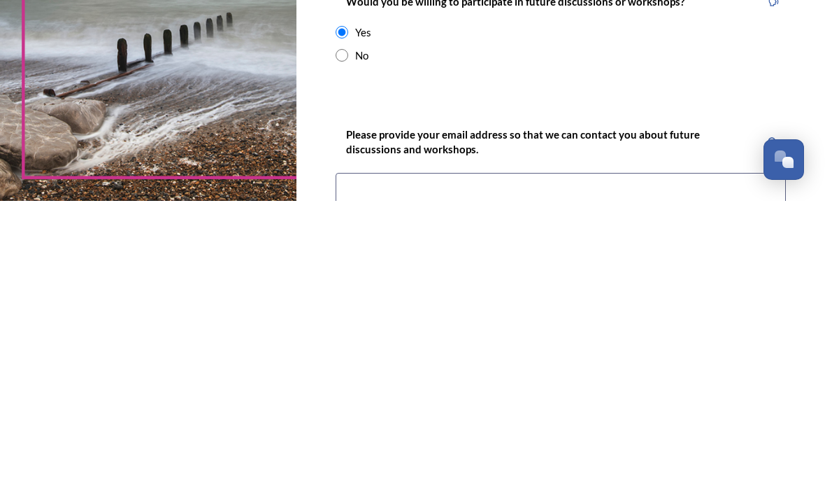
scroll to position [46, 0]
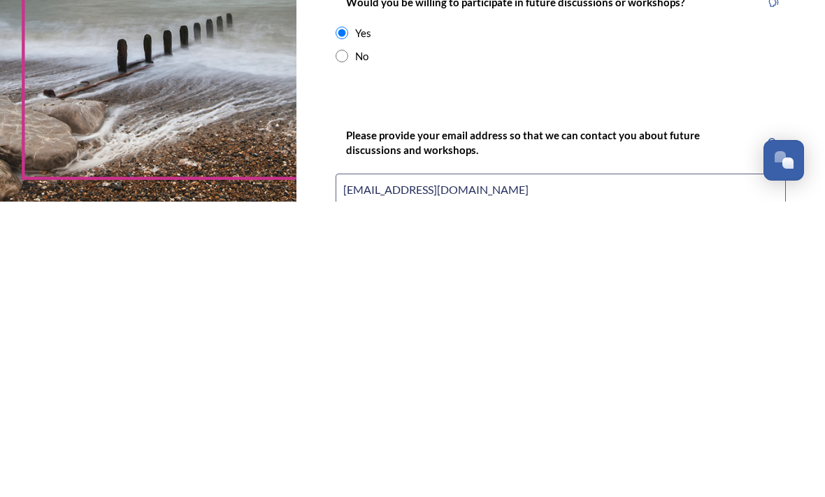
type input "[EMAIL_ADDRESS][DOMAIN_NAME]"
click at [803, 443] on div "Open Chat" at bounding box center [784, 454] width 39 height 22
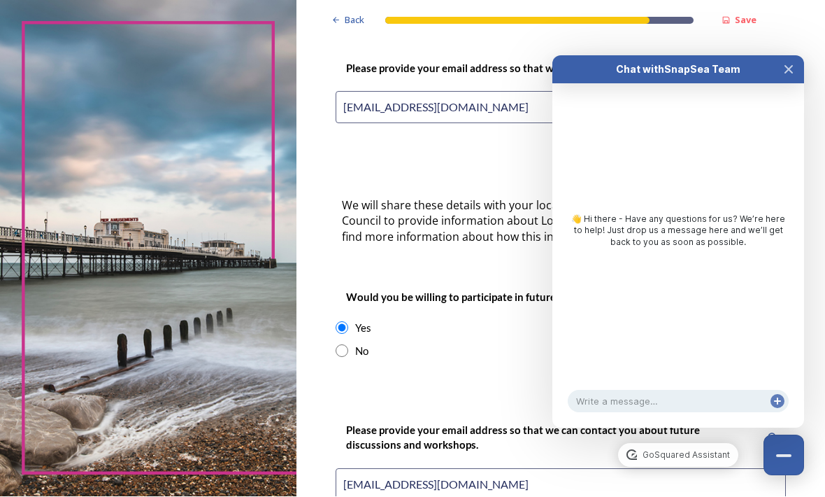
click at [782, 56] on button "Close Chat" at bounding box center [789, 70] width 31 height 28
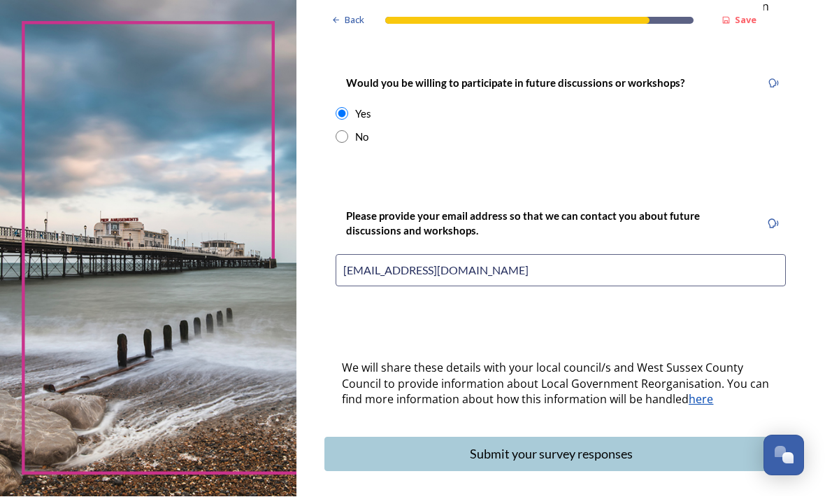
scroll to position [554, 0]
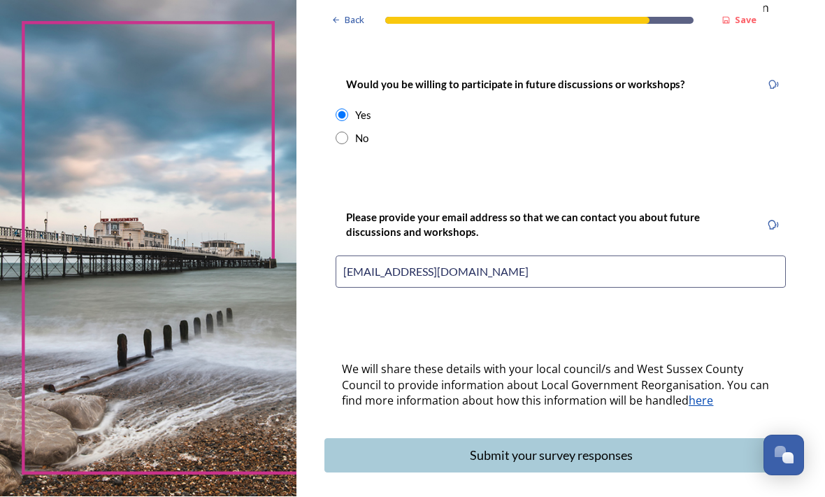
click at [596, 439] on button "Submit your survey responses" at bounding box center [561, 456] width 473 height 34
